Goal: Transaction & Acquisition: Purchase product/service

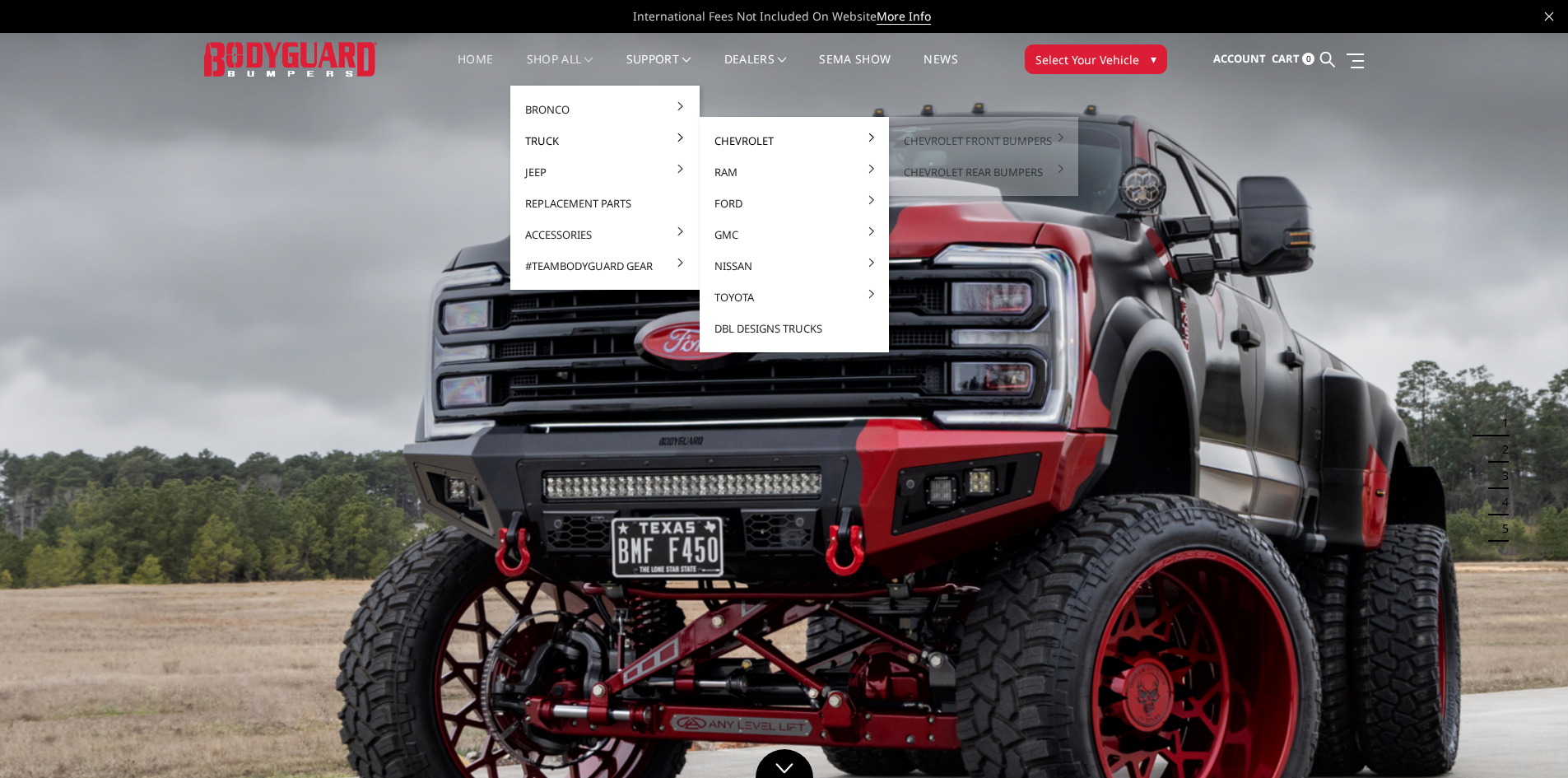
click at [735, 144] on link "Chevrolet" at bounding box center [795, 141] width 176 height 31
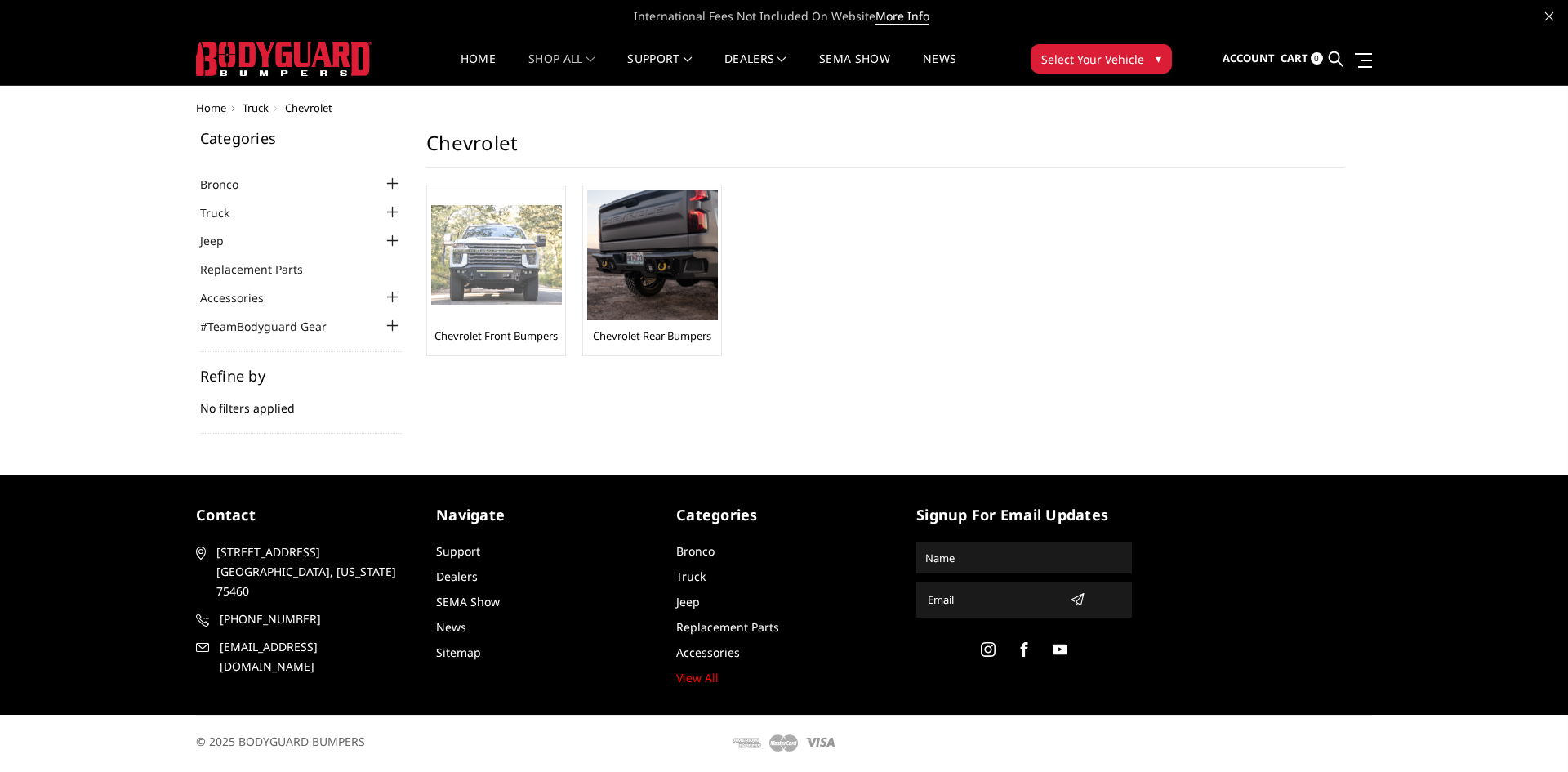
click at [508, 297] on img at bounding box center [496, 254] width 130 height 100
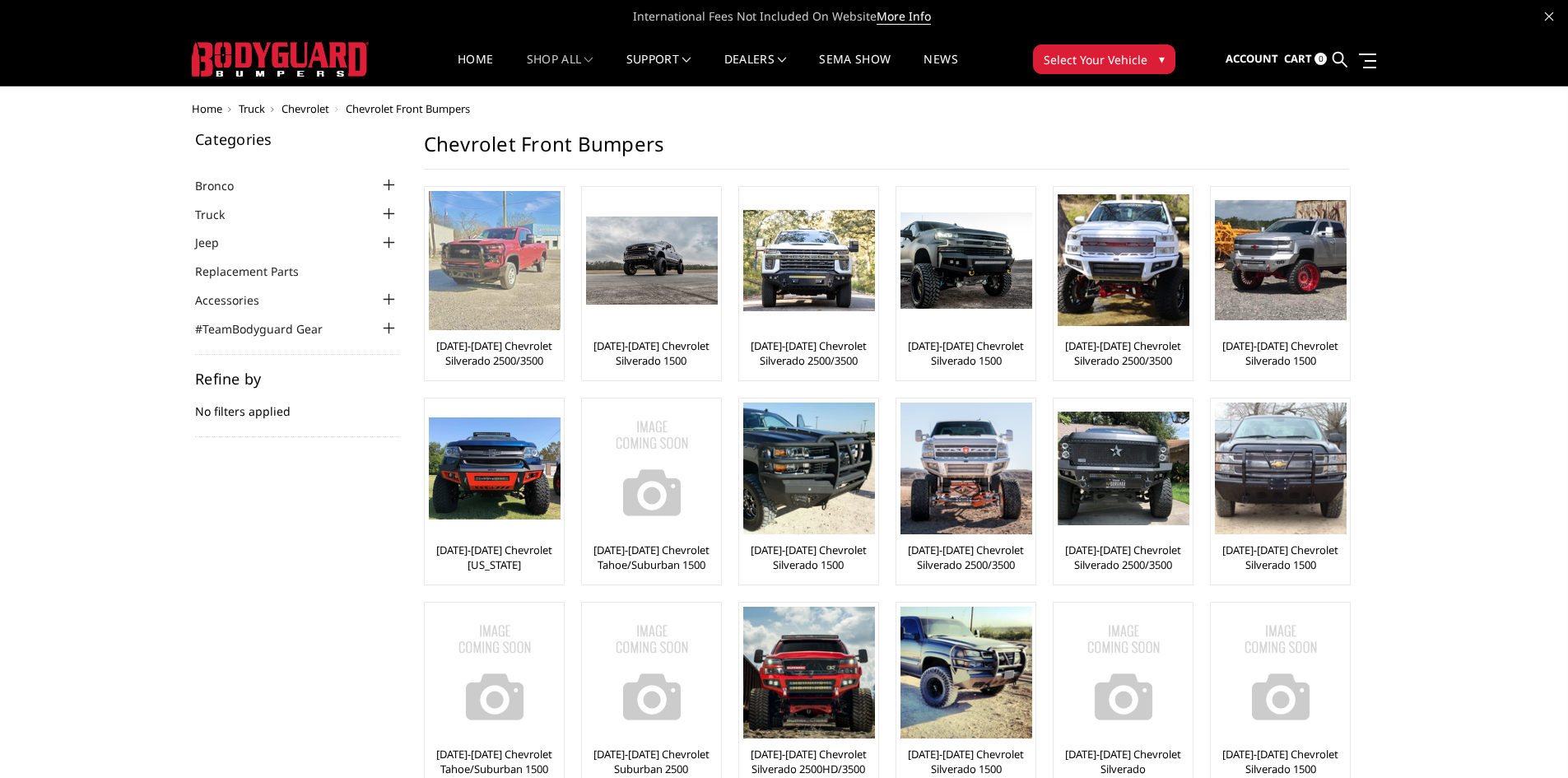
click at [476, 278] on img at bounding box center [494, 260] width 131 height 139
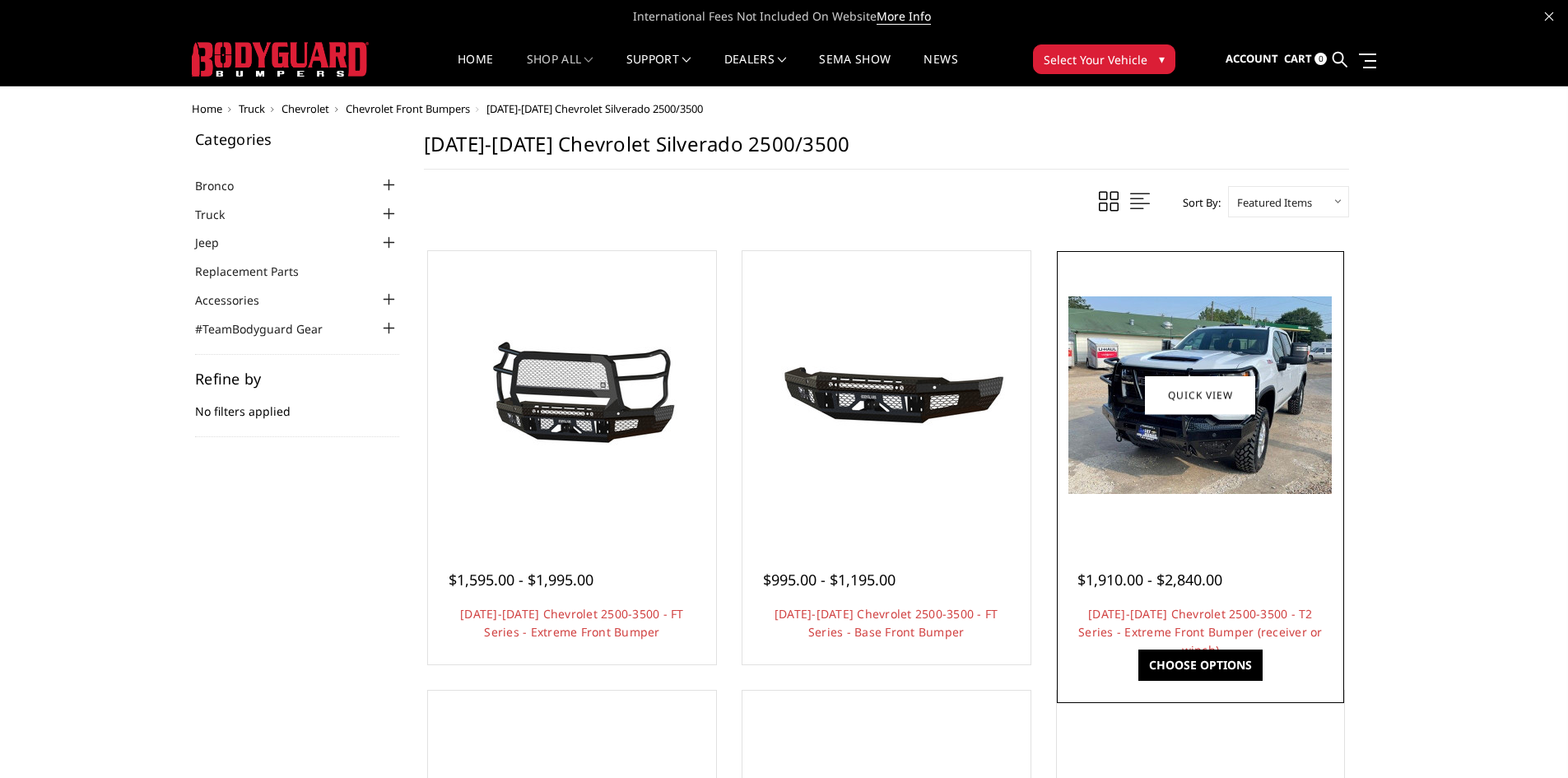
click at [1285, 447] on img at bounding box center [1200, 395] width 263 height 198
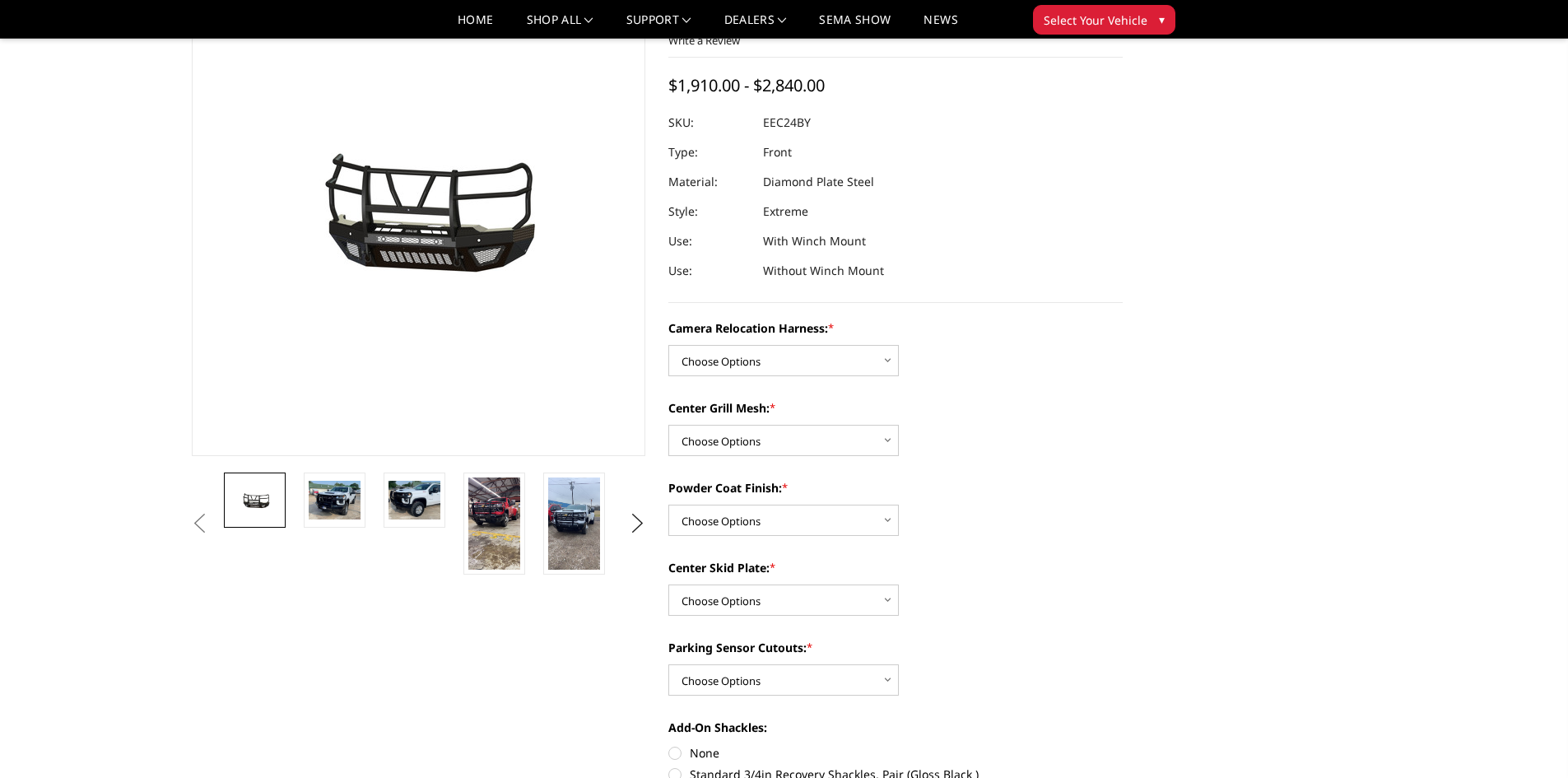
scroll to position [165, 0]
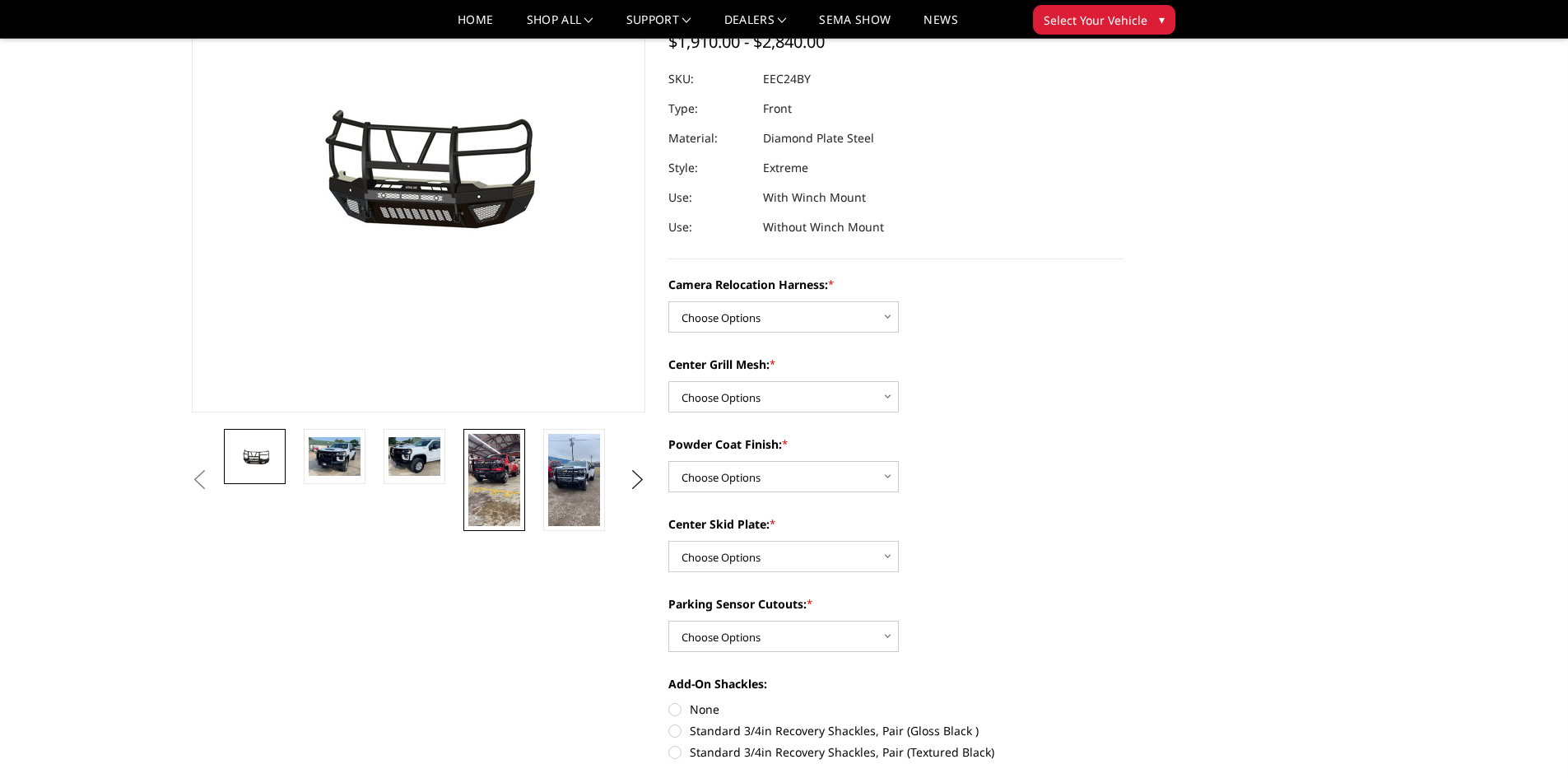
click at [492, 460] on img at bounding box center [494, 479] width 52 height 92
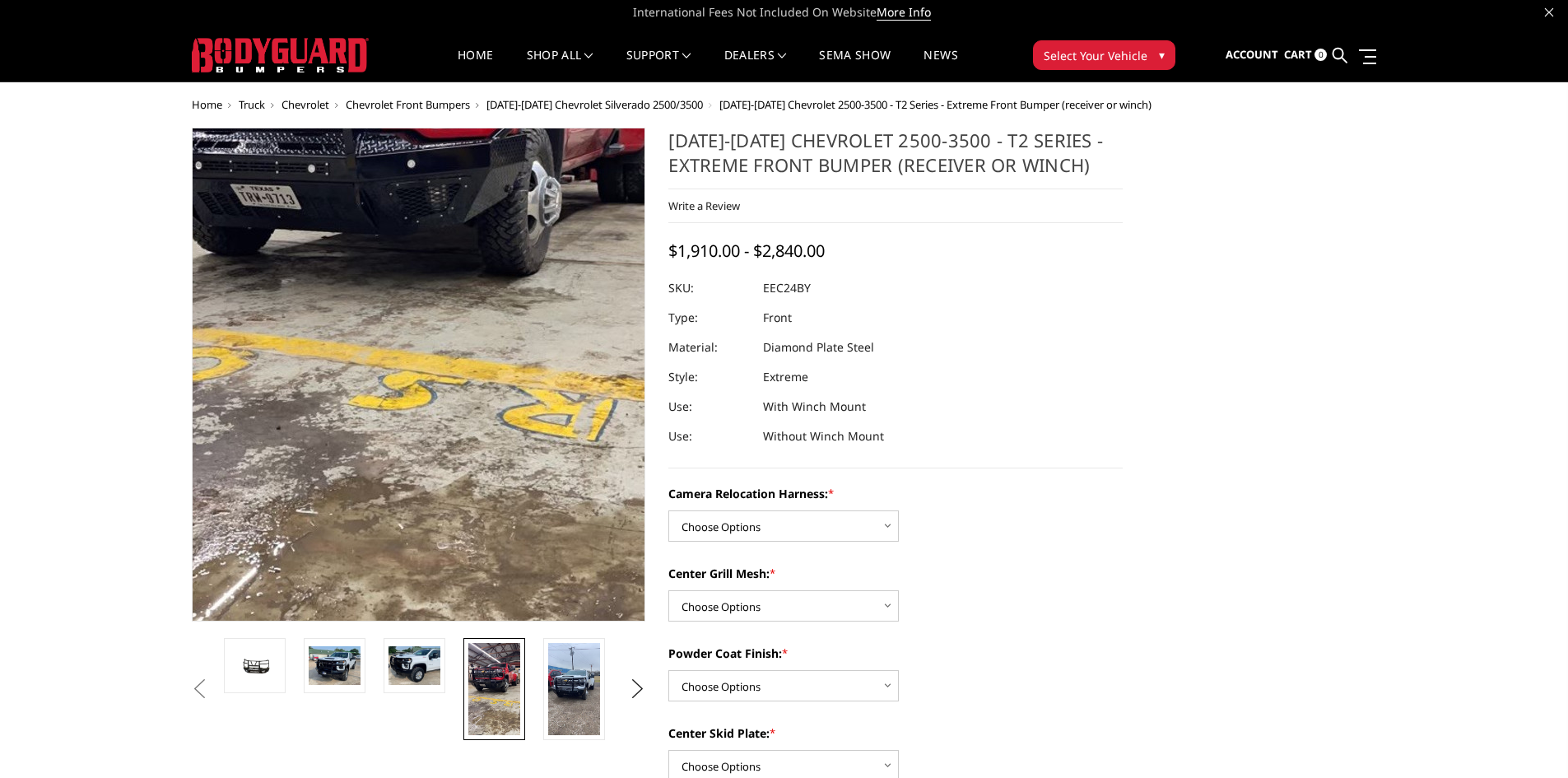
scroll to position [0, 0]
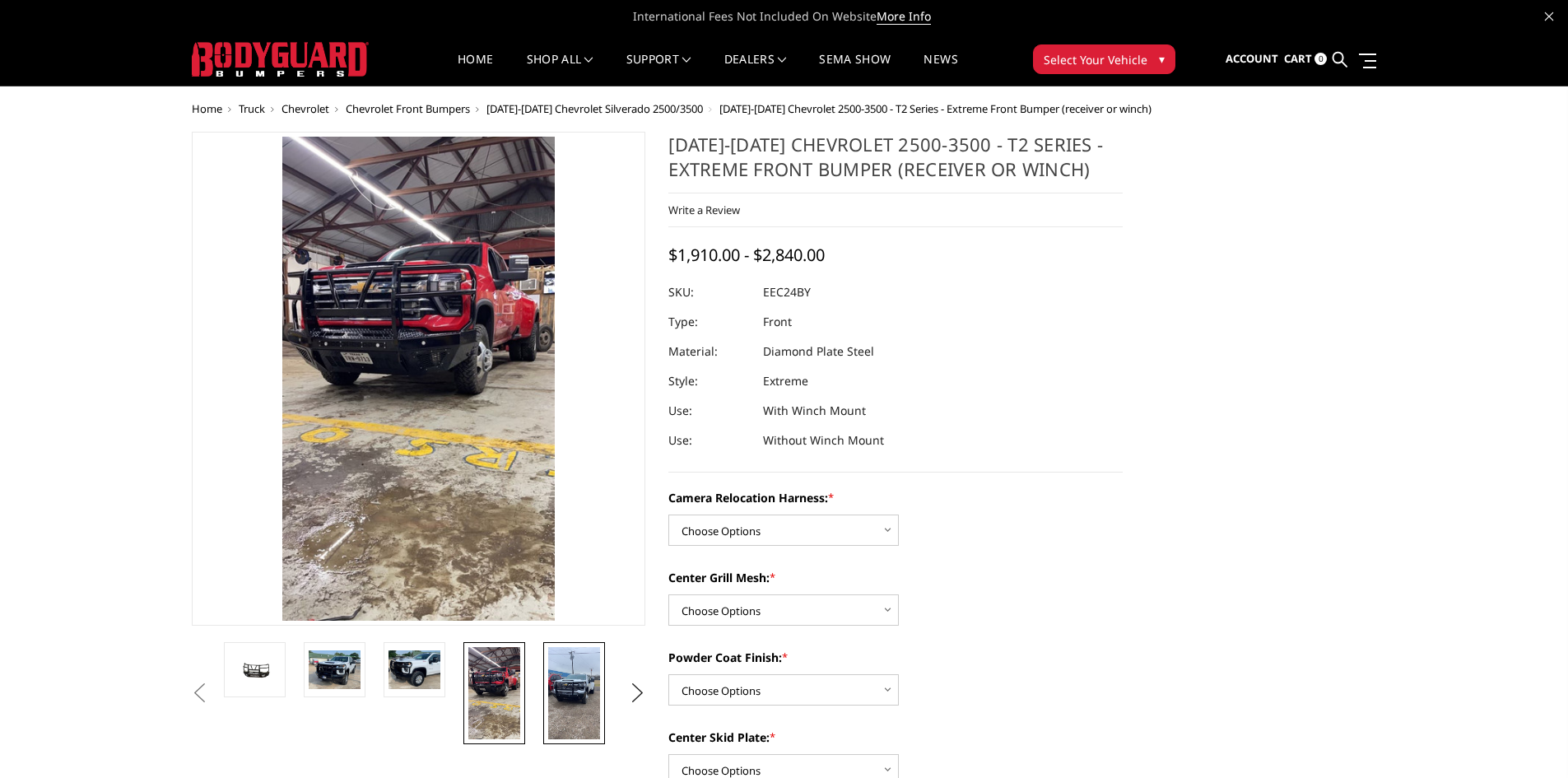
click at [588, 691] on img at bounding box center [575, 693] width 52 height 92
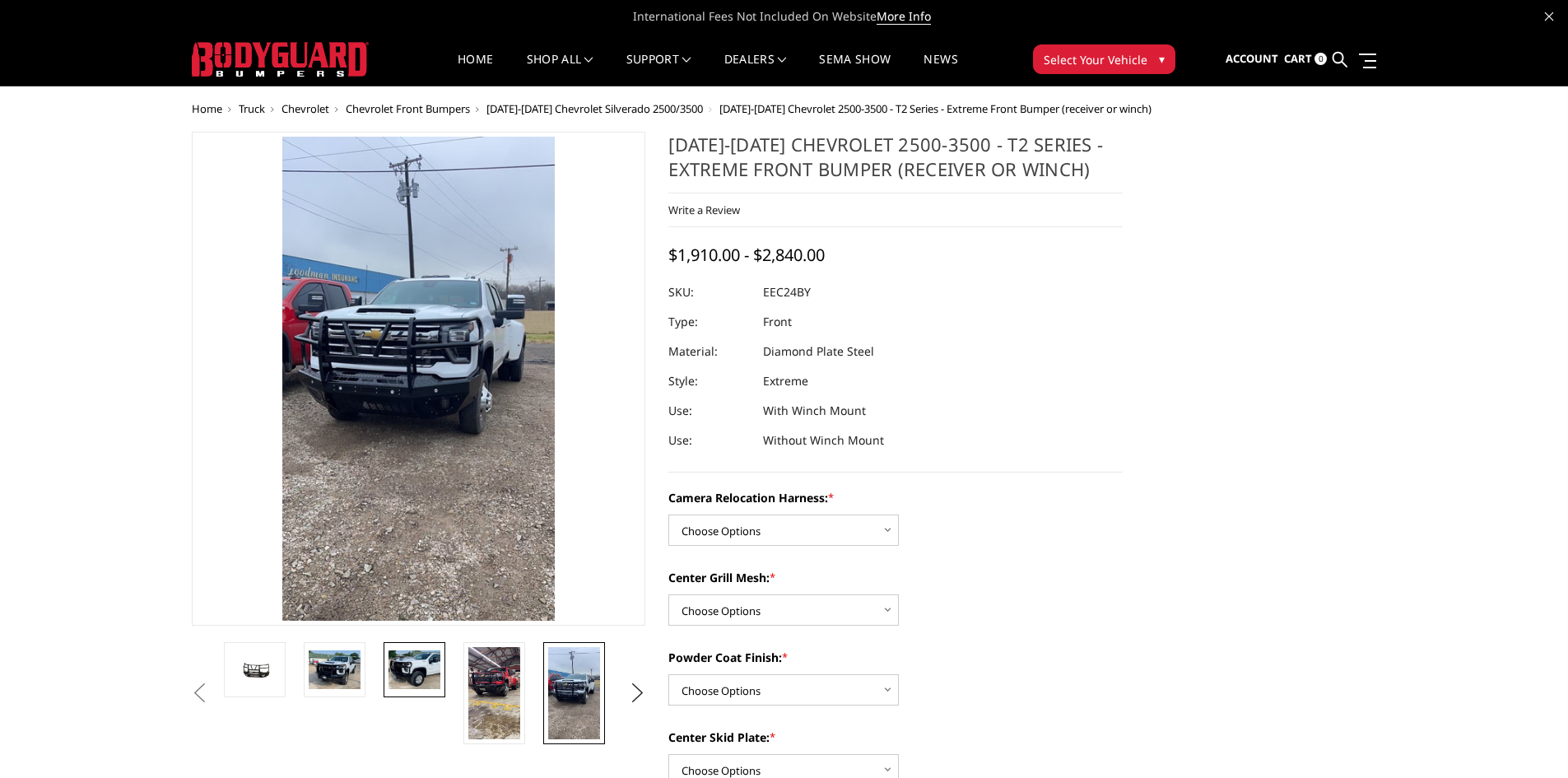
click at [399, 672] on img at bounding box center [415, 669] width 52 height 39
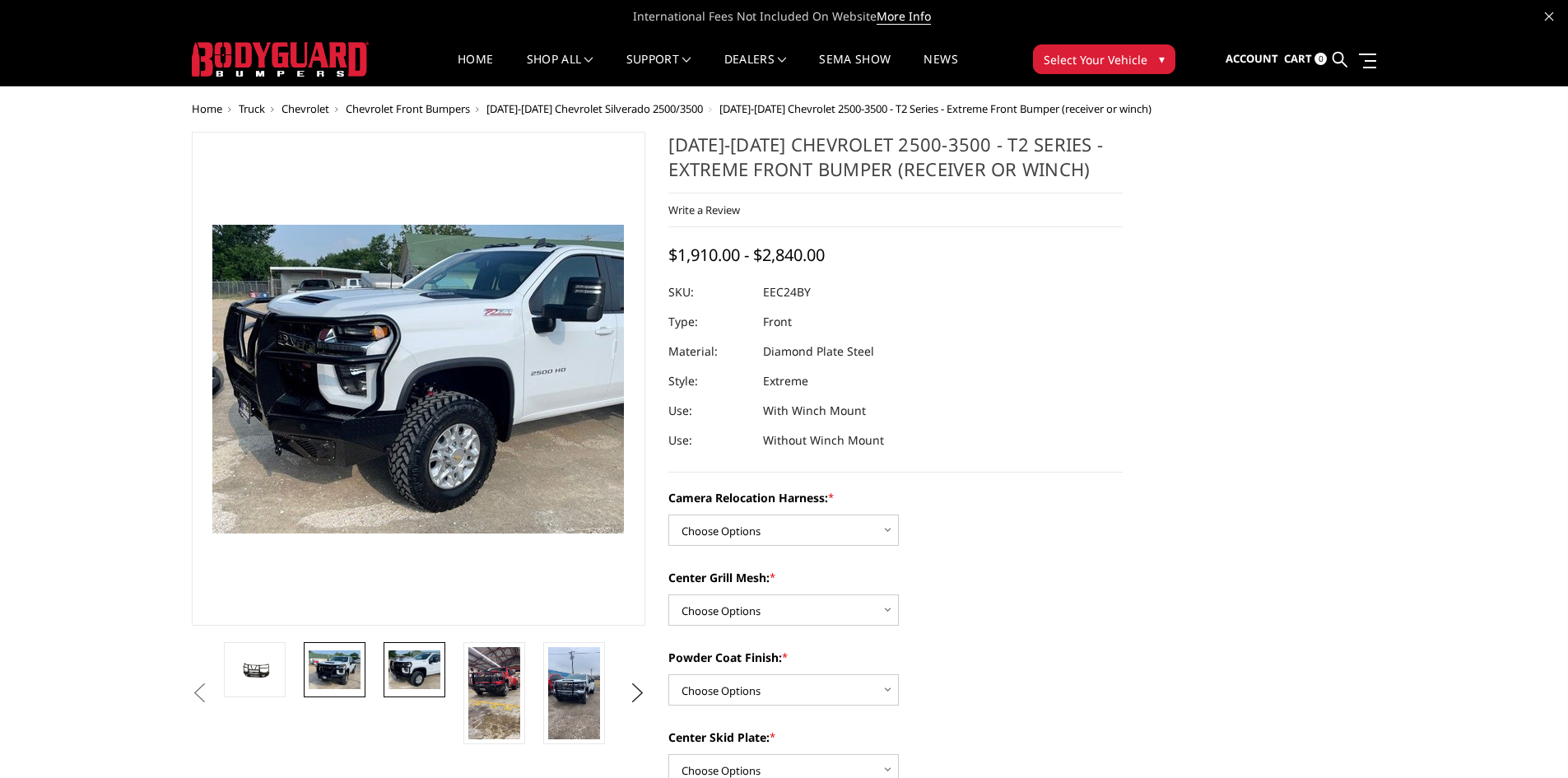
click at [340, 671] on img at bounding box center [334, 669] width 52 height 39
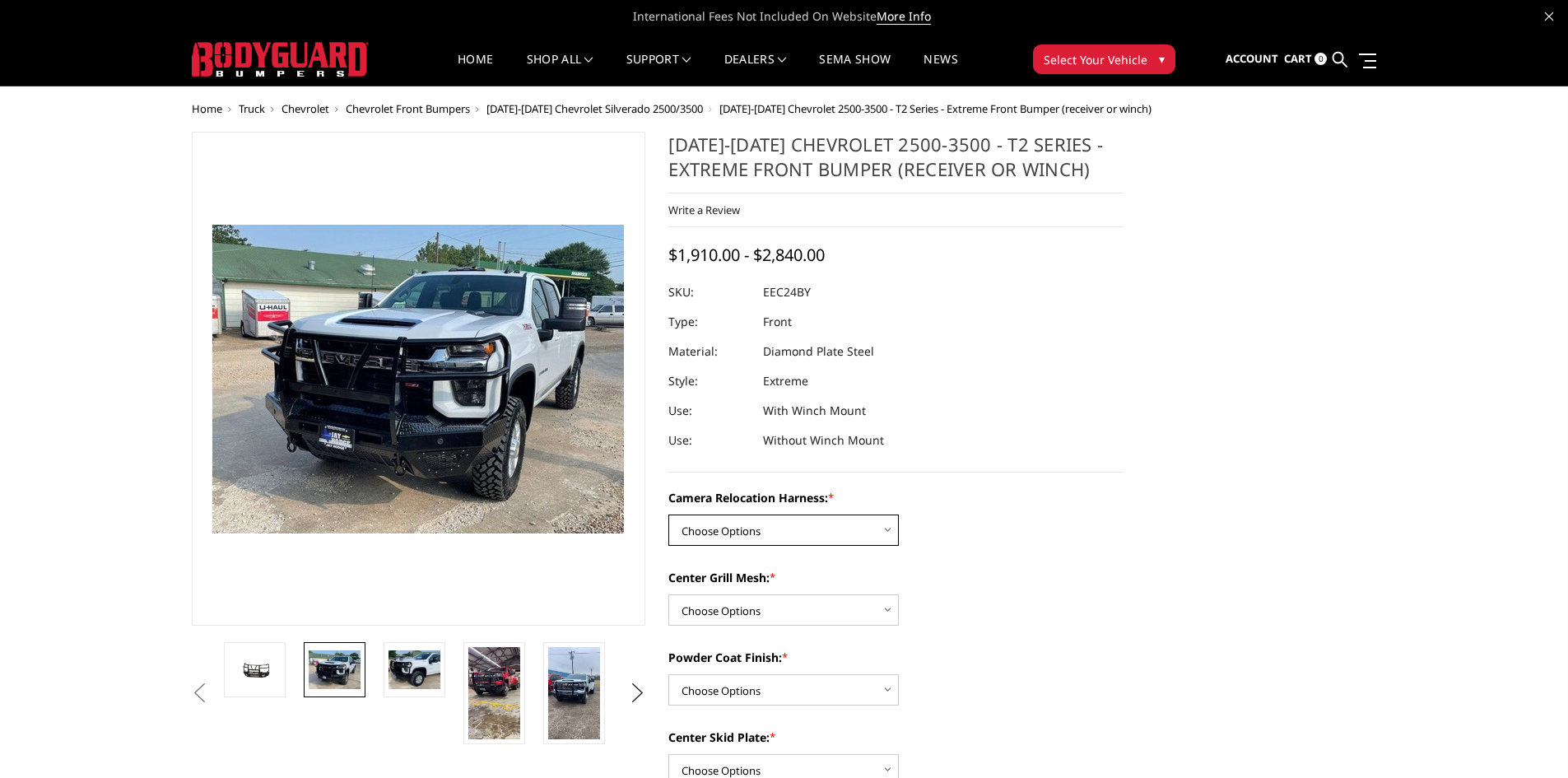
click at [886, 524] on select "Choose Options Without camera harness With camera harness" at bounding box center [784, 530] width 231 height 31
select select "3731"
click at [669, 515] on select "Choose Options Without camera harness With camera harness" at bounding box center [784, 530] width 231 height 31
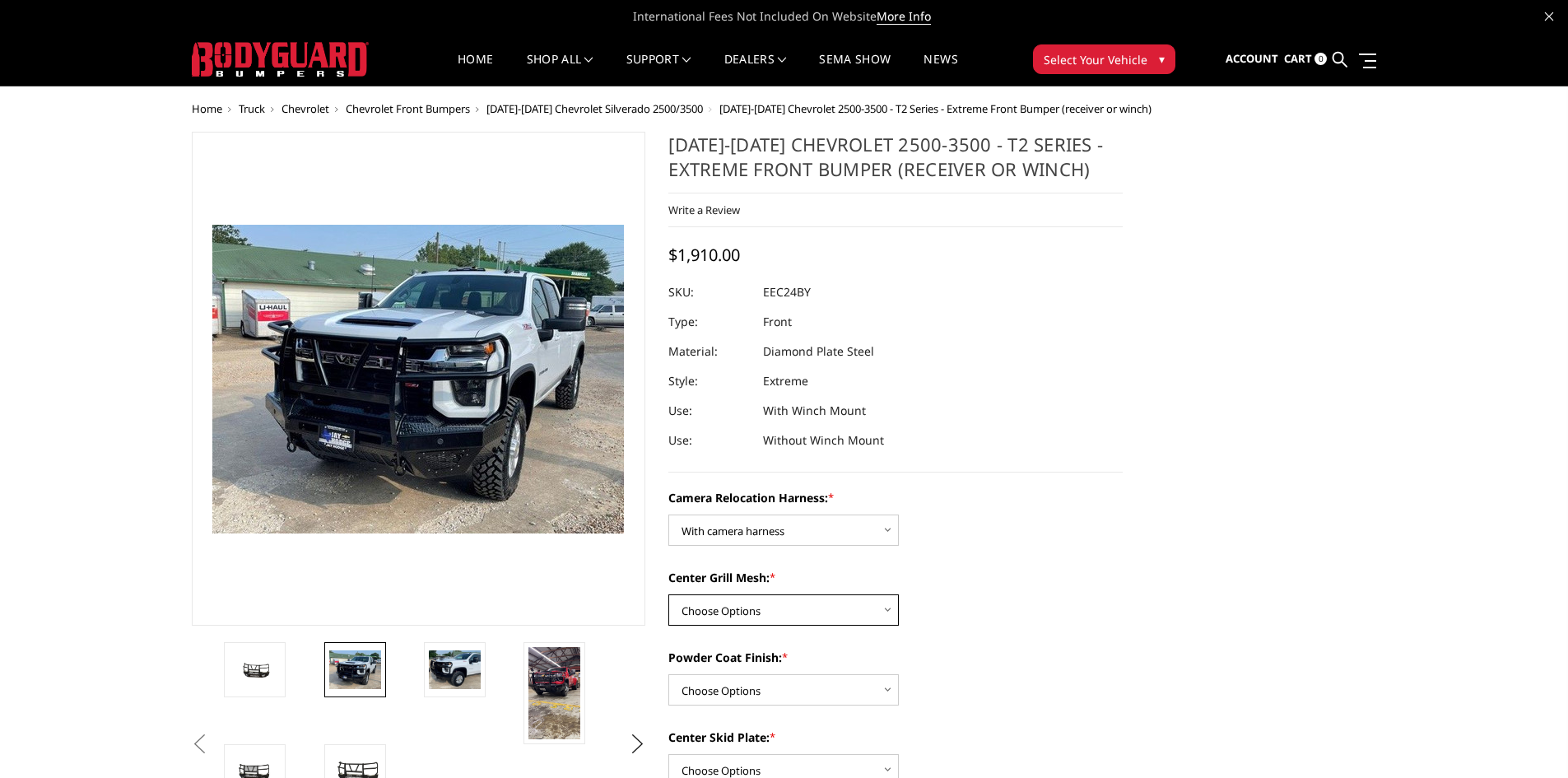
click at [885, 610] on select "Choose Options Without expanded metal With expanded metal" at bounding box center [784, 610] width 231 height 31
select select "3729"
click at [669, 594] on select "Choose Options Without expanded metal With expanded metal" at bounding box center [784, 610] width 231 height 31
click at [889, 691] on select "Choose Options Textured Black Powder Coat Gloss Black Powder Coat Bare Metal" at bounding box center [784, 689] width 231 height 31
select select "3727"
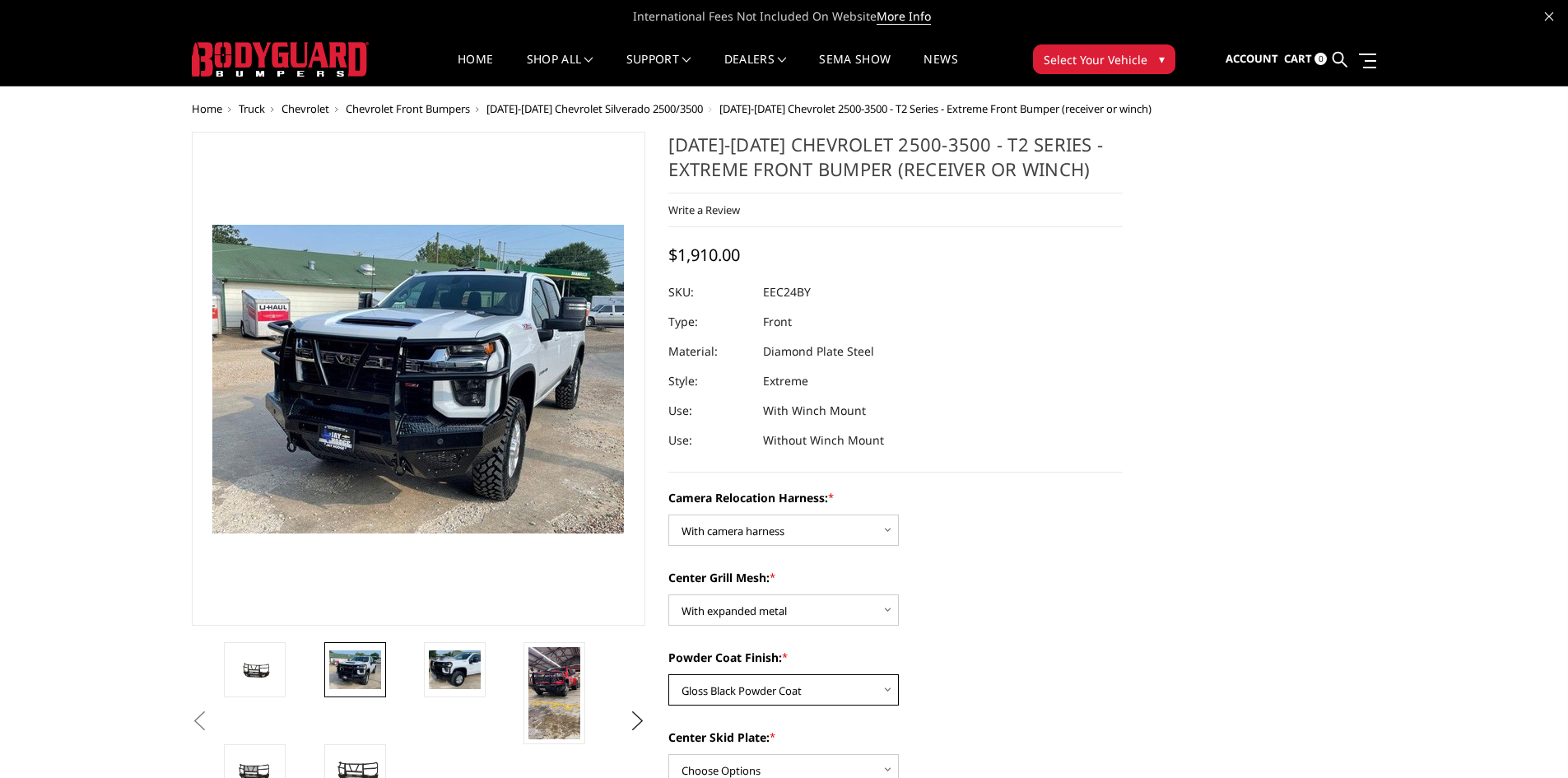
click at [669, 674] on select "Choose Options Textured Black Powder Coat Gloss Black Powder Coat Bare Metal" at bounding box center [784, 689] width 231 height 31
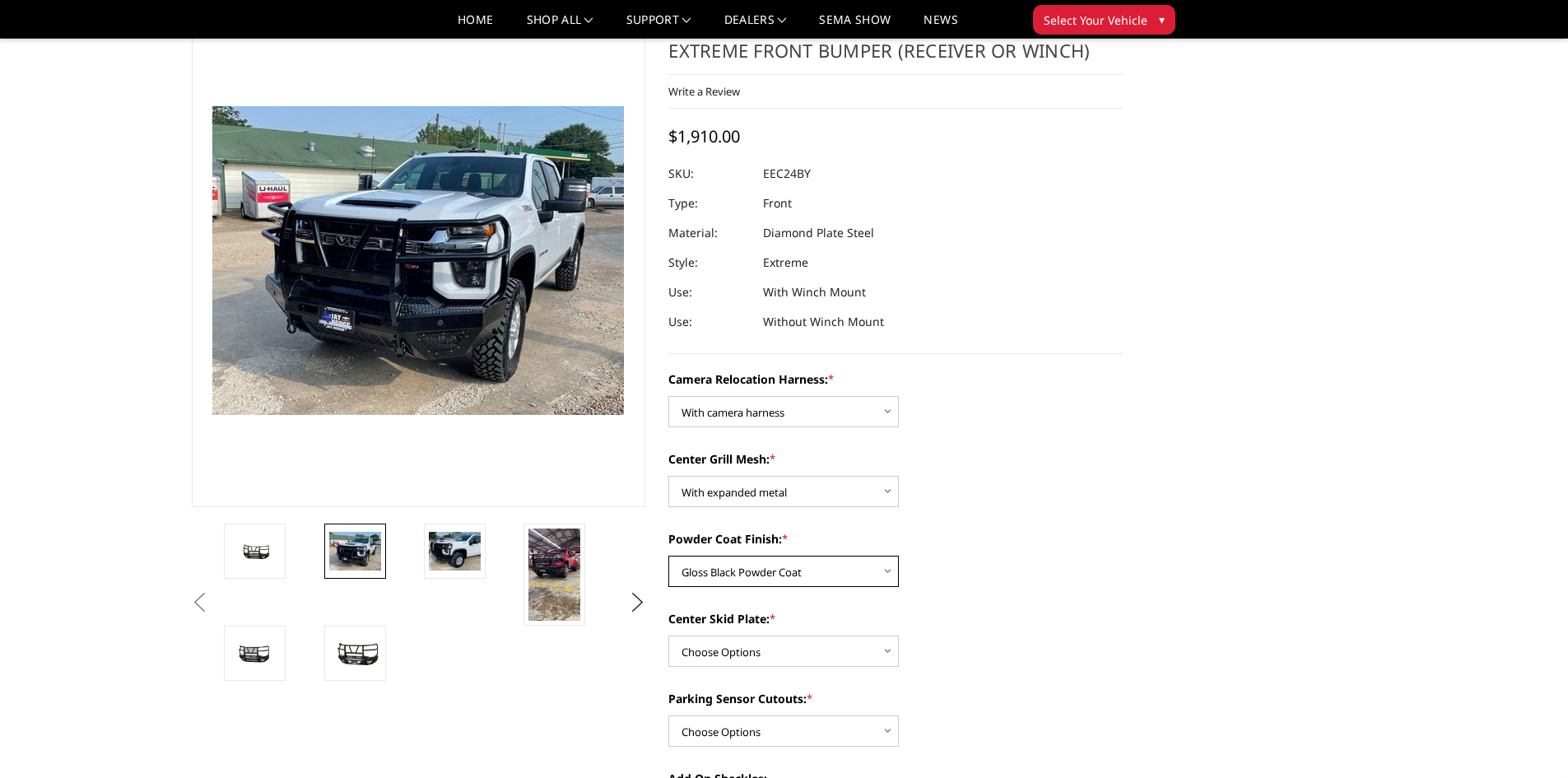
scroll to position [165, 0]
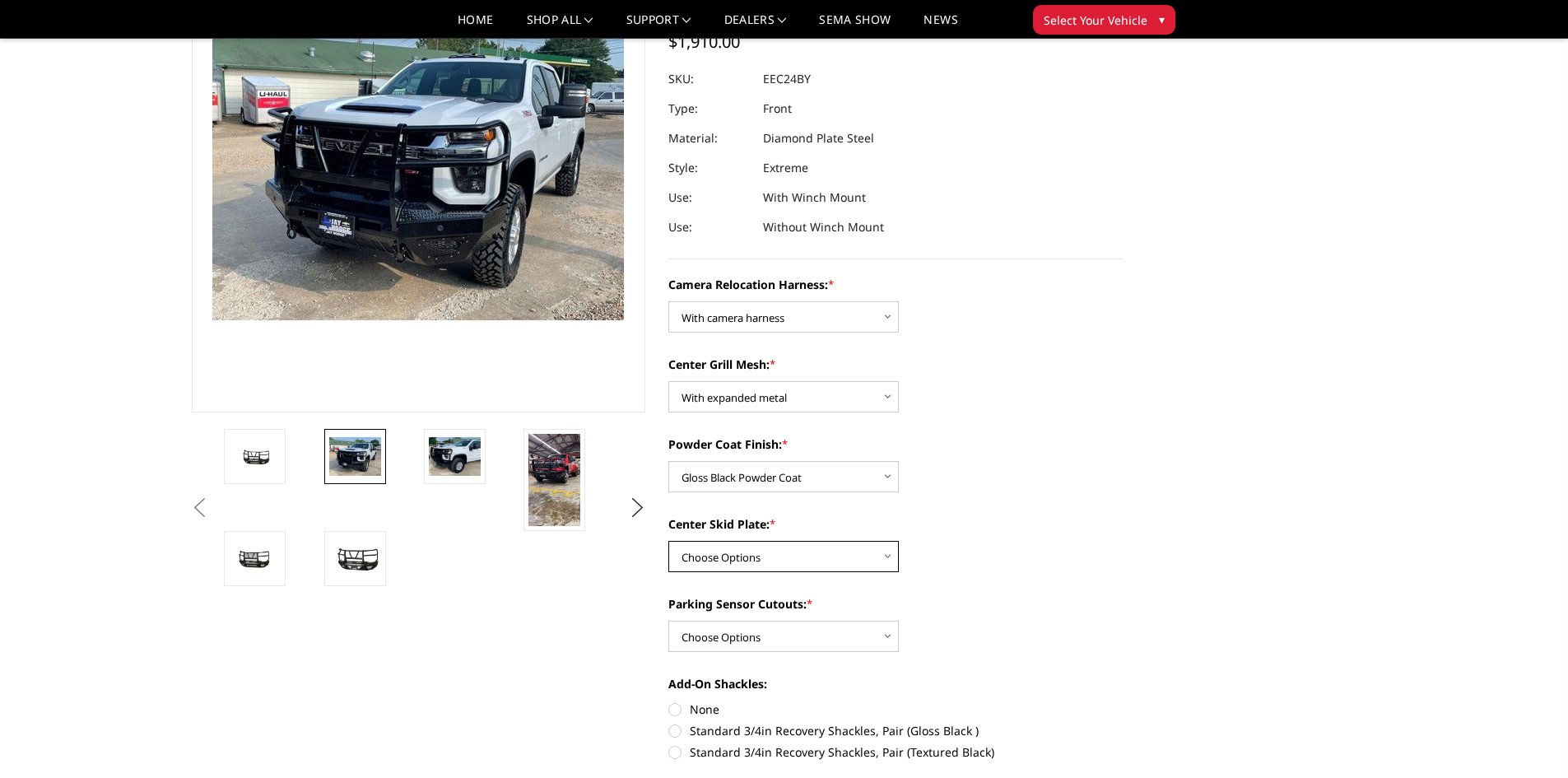
click at [883, 557] on select "Choose Options Winch Mount Skid Plate Standard Skid Plate (included) 2" Receive…" at bounding box center [784, 556] width 231 height 31
select select "3724"
click at [669, 541] on select "Choose Options Winch Mount Skid Plate Standard Skid Plate (included) 2" Receive…" at bounding box center [784, 556] width 231 height 31
click at [888, 642] on select "Choose Options Yes - With Parking Sensor Cutouts" at bounding box center [784, 636] width 231 height 31
select select "3722"
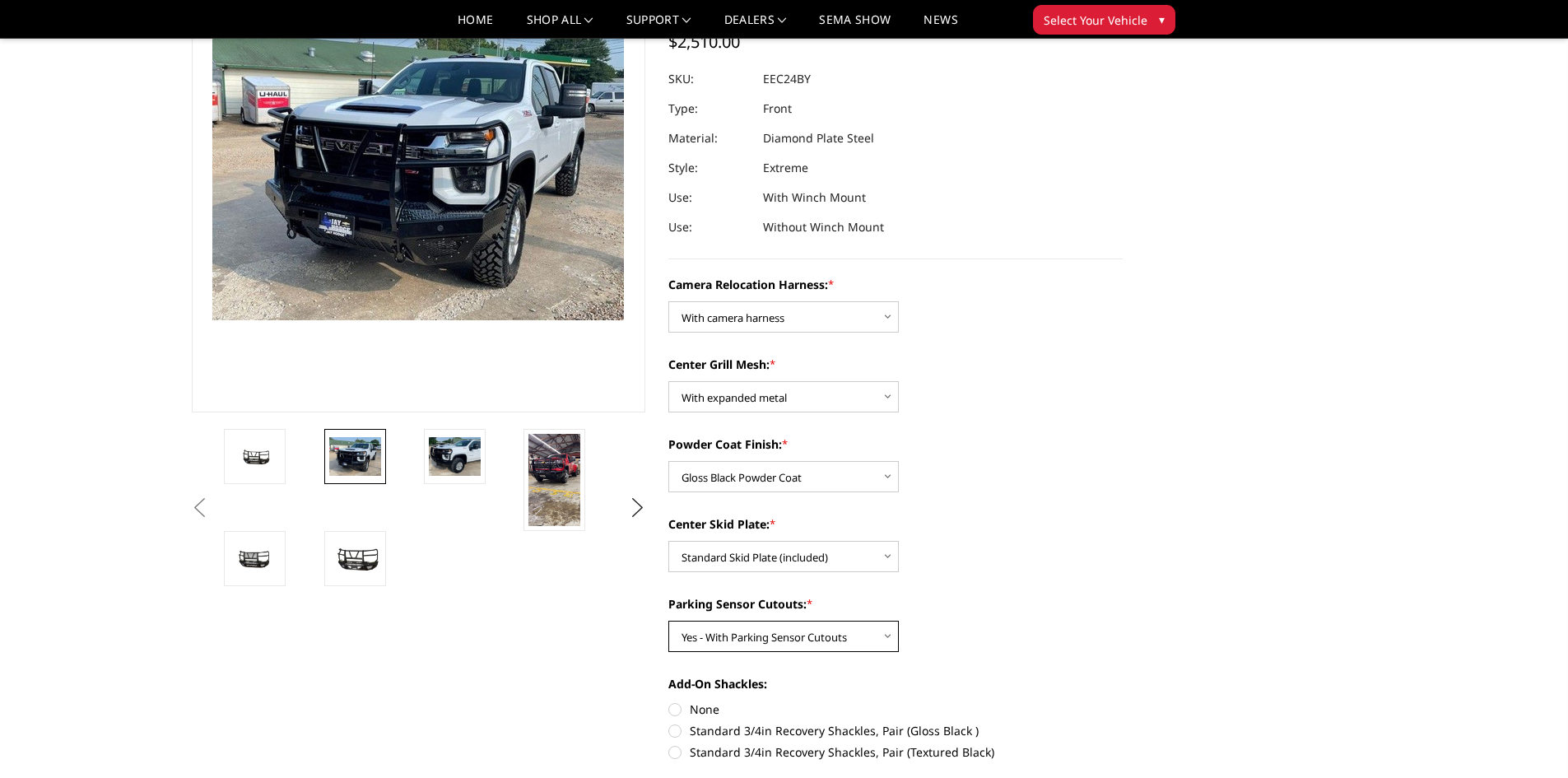
click at [669, 621] on select "Choose Options Yes - With Parking Sensor Cutouts" at bounding box center [784, 636] width 231 height 31
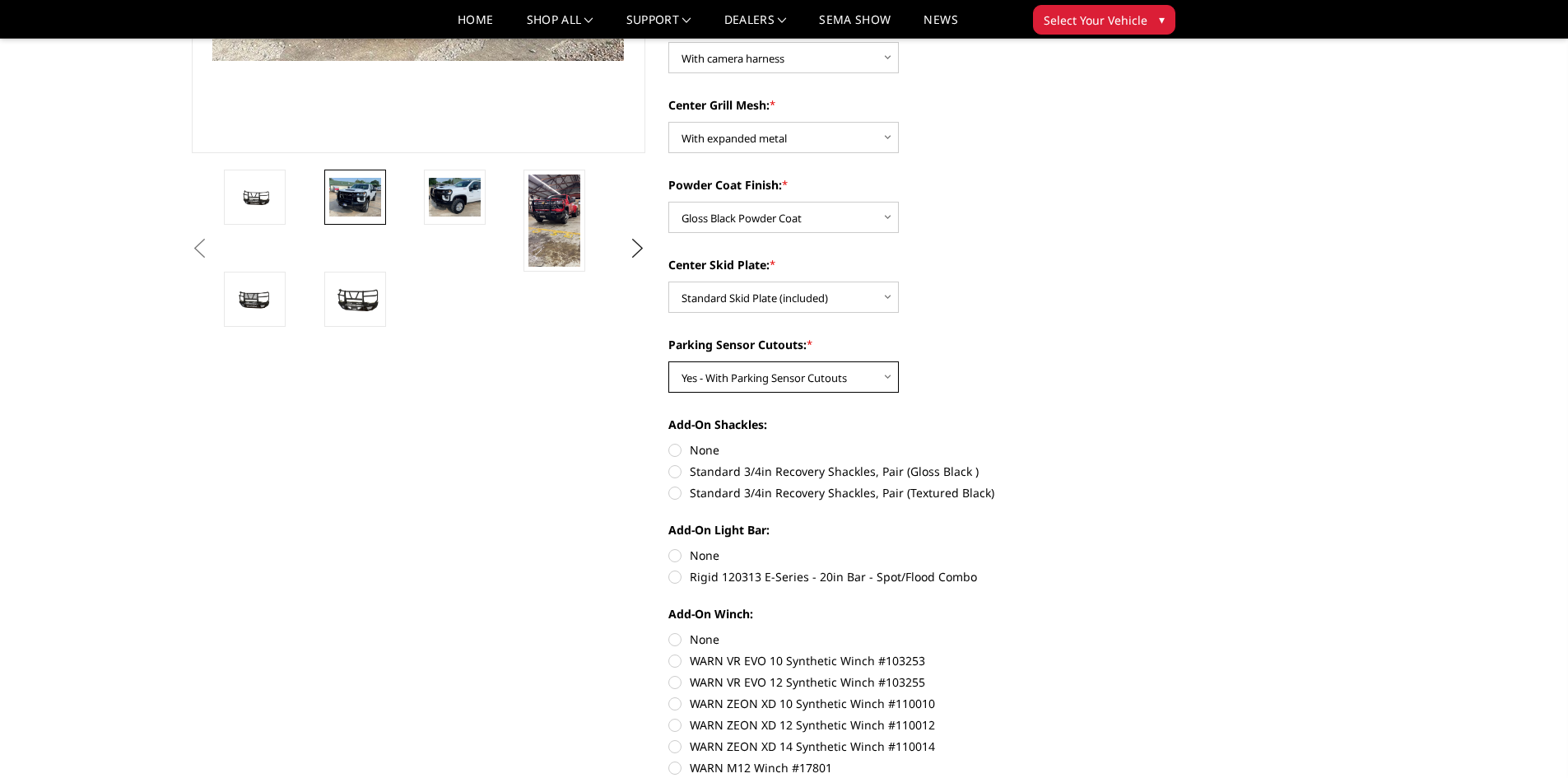
scroll to position [329, 0]
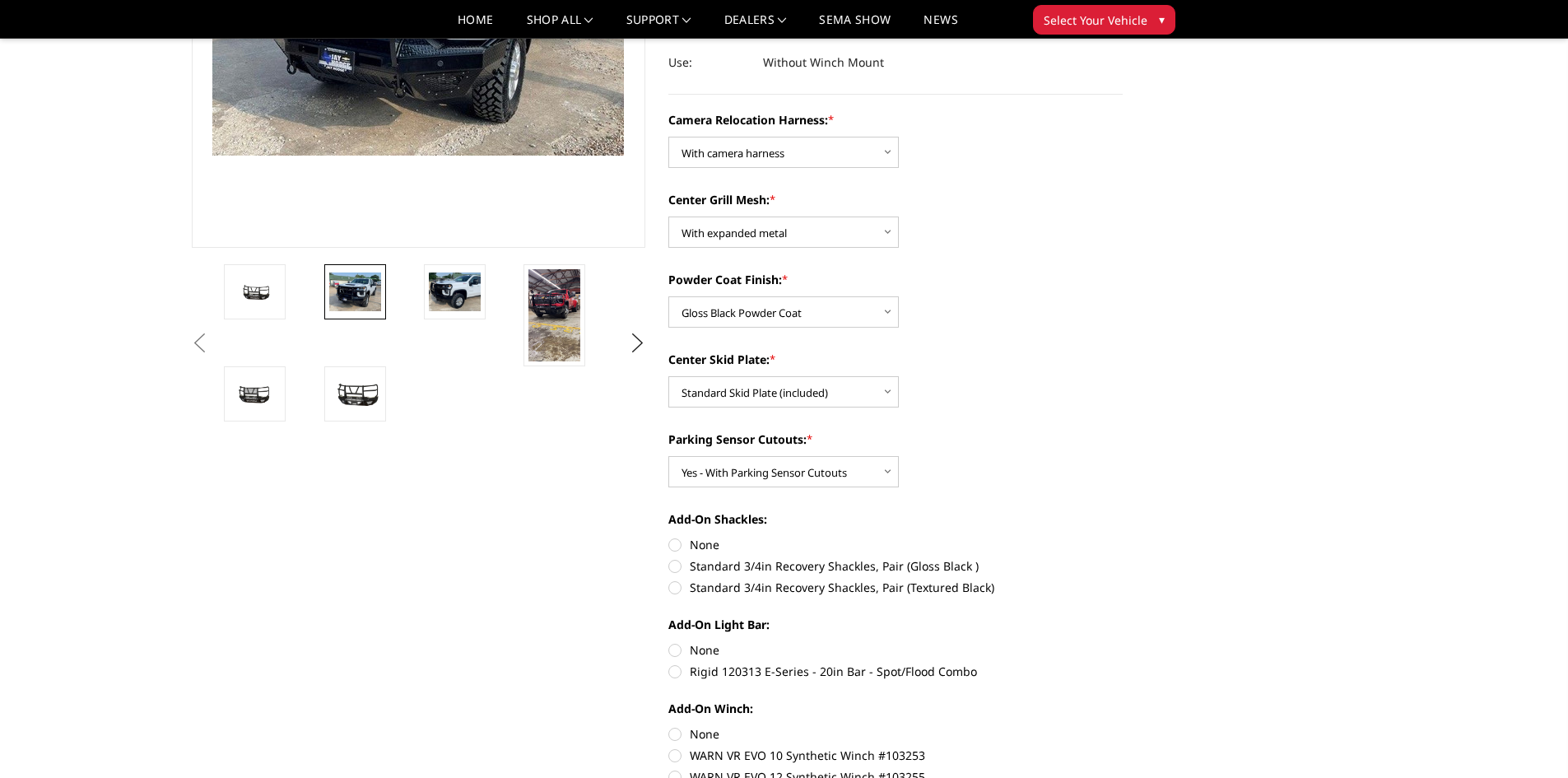
click at [344, 301] on img at bounding box center [355, 291] width 52 height 39
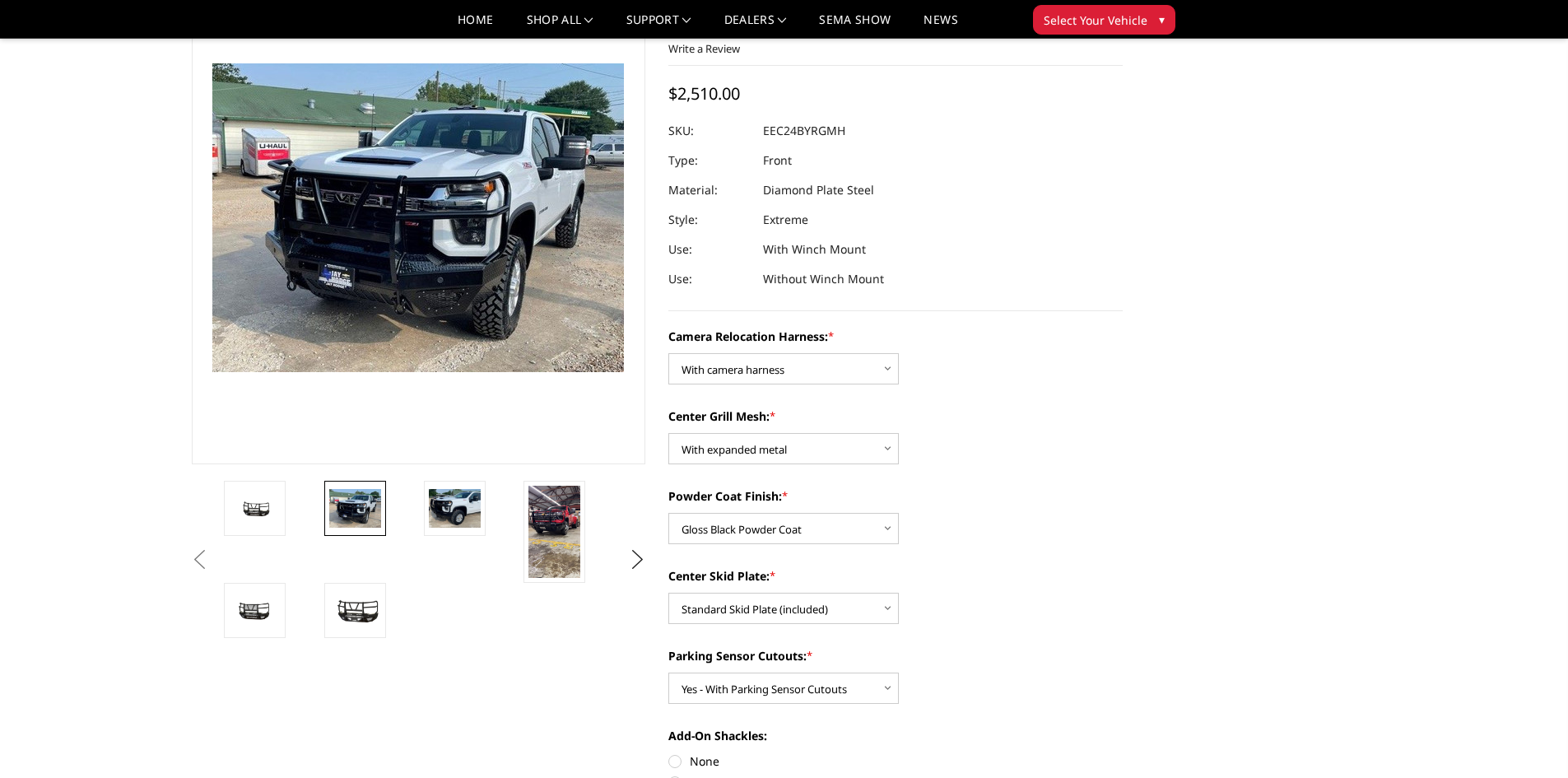
scroll to position [82, 0]
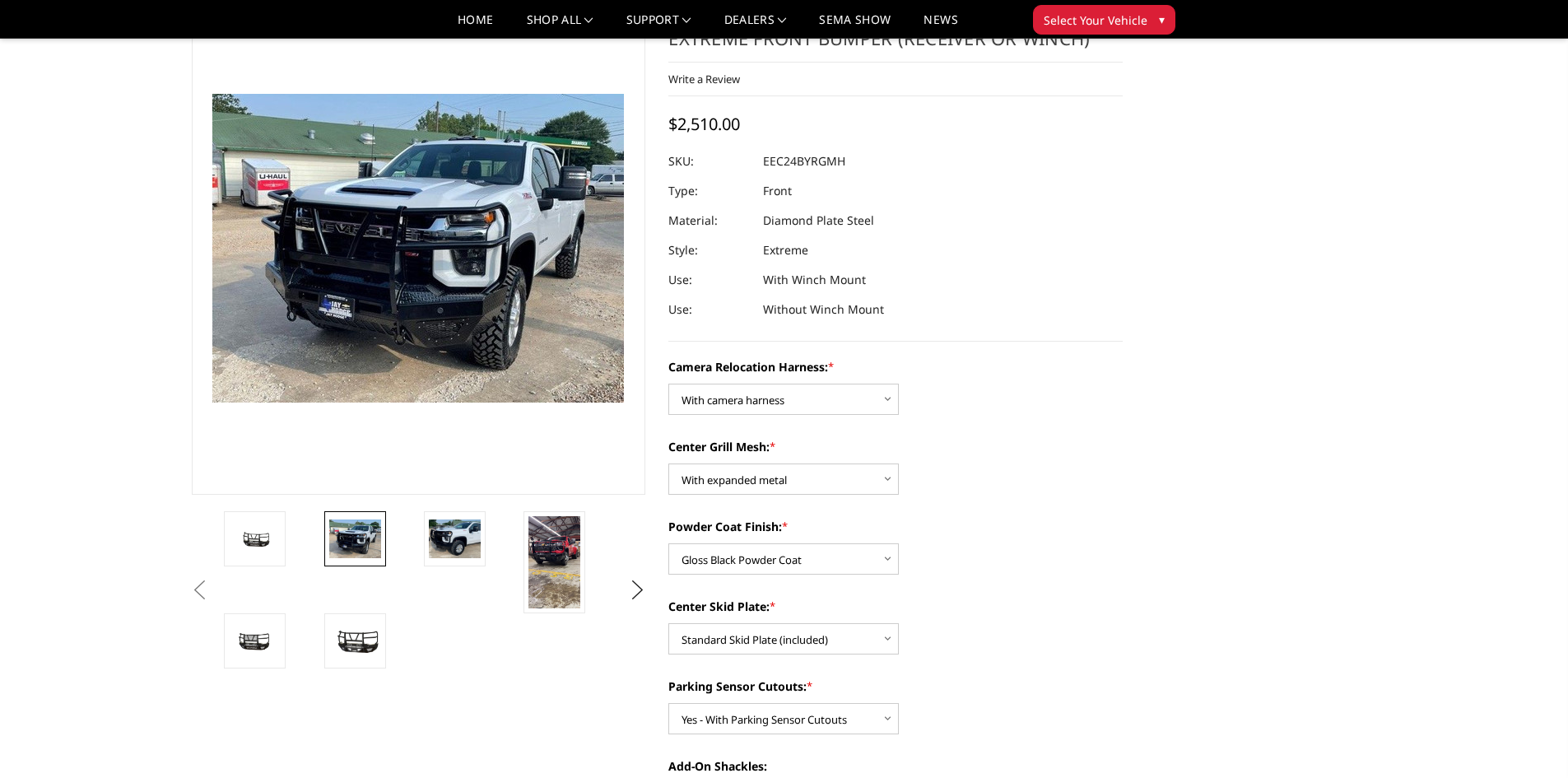
click at [1099, 375] on label "Camera Relocation Harness: *" at bounding box center [896, 367] width 454 height 17
click at [899, 383] on select "Choose Options Without camera harness With camera harness" at bounding box center [784, 399] width 231 height 31
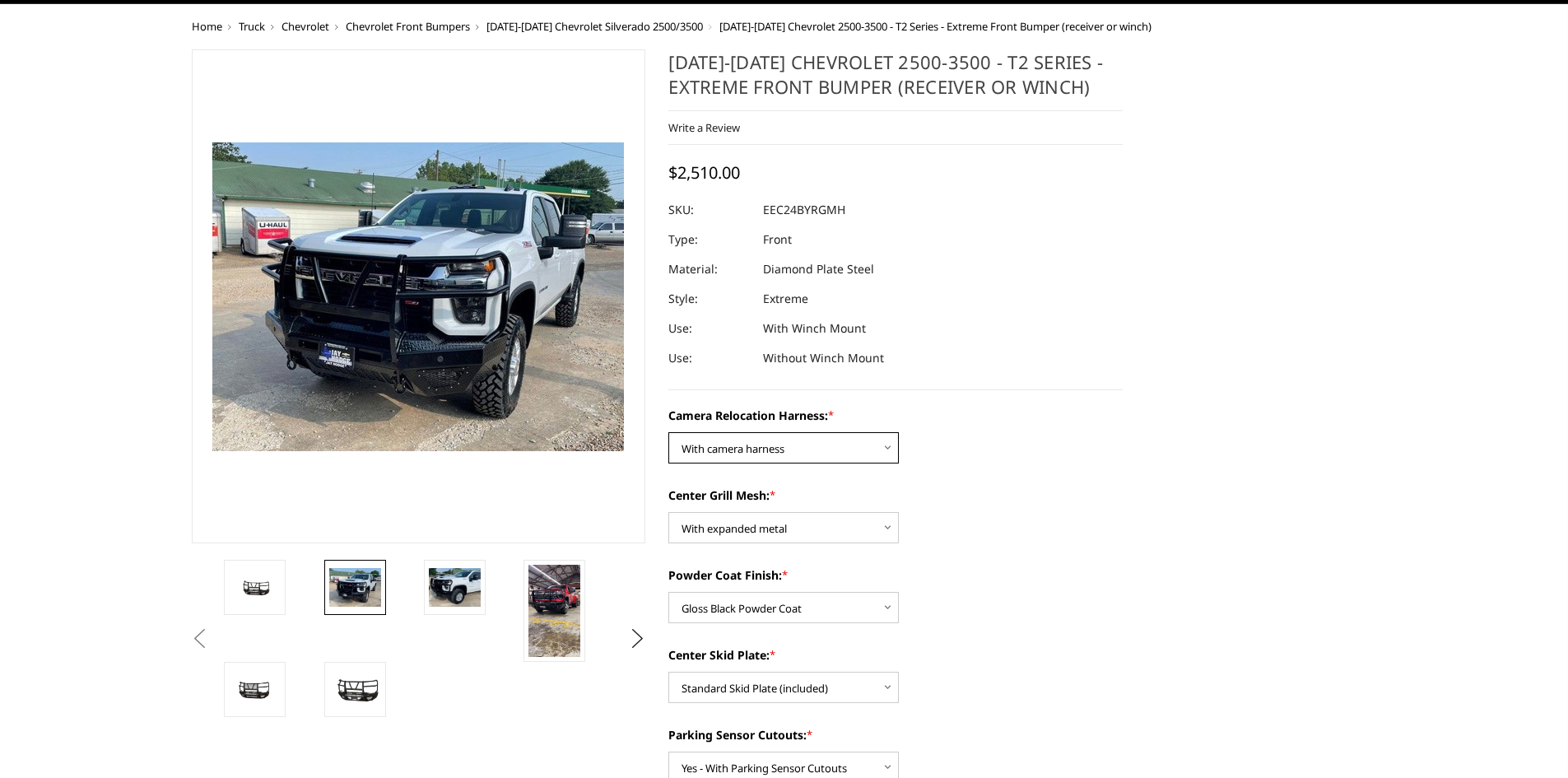
scroll to position [0, 0]
